Goal: Browse casually

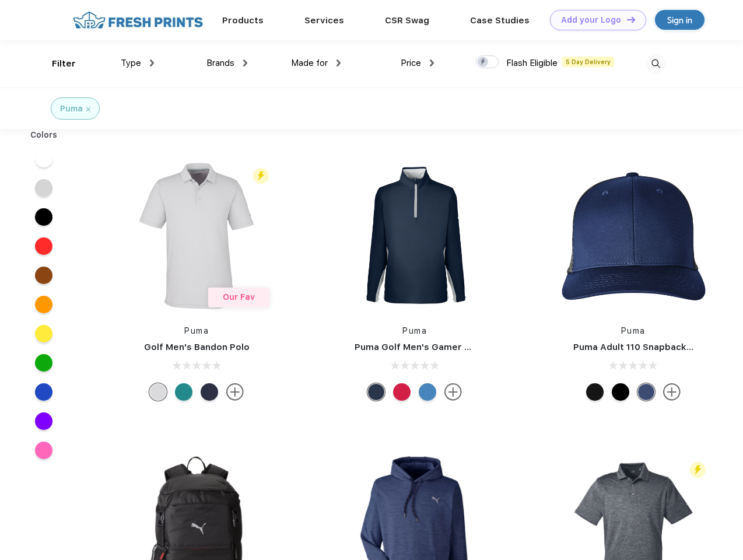
click at [594, 20] on link "Add your Logo Design Tool" at bounding box center [598, 20] width 96 height 20
click at [0, 0] on div "Design Tool" at bounding box center [0, 0] width 0 height 0
click at [626, 19] on link "Add your Logo Design Tool" at bounding box center [598, 20] width 96 height 20
click at [56, 64] on div "Filter" at bounding box center [64, 63] width 24 height 13
click at [138, 63] on span "Type" at bounding box center [131, 63] width 20 height 10
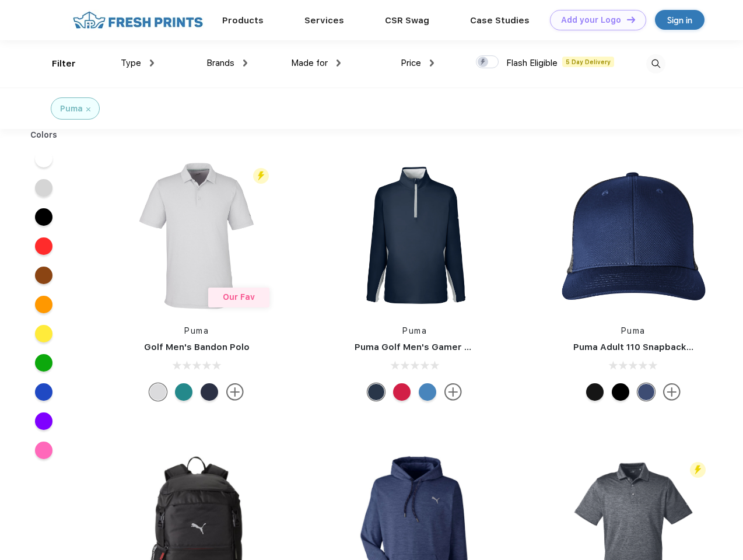
click at [227, 63] on span "Brands" at bounding box center [220, 63] width 28 height 10
click at [316, 63] on span "Made for" at bounding box center [309, 63] width 37 height 10
click at [417, 63] on span "Price" at bounding box center [411, 63] width 20 height 10
click at [487, 62] on div at bounding box center [487, 61] width 23 height 13
click at [483, 62] on input "checkbox" at bounding box center [480, 59] width 8 height 8
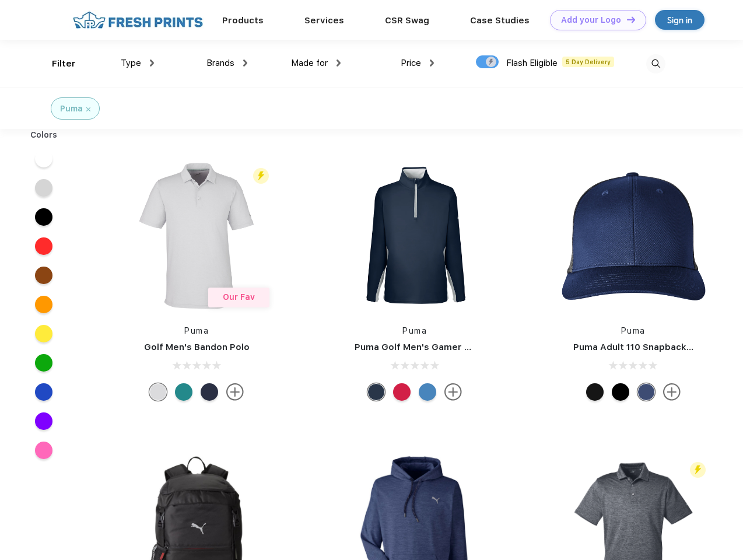
click at [655, 64] on img at bounding box center [655, 63] width 19 height 19
